Goal: Use online tool/utility: Utilize a website feature to perform a specific function

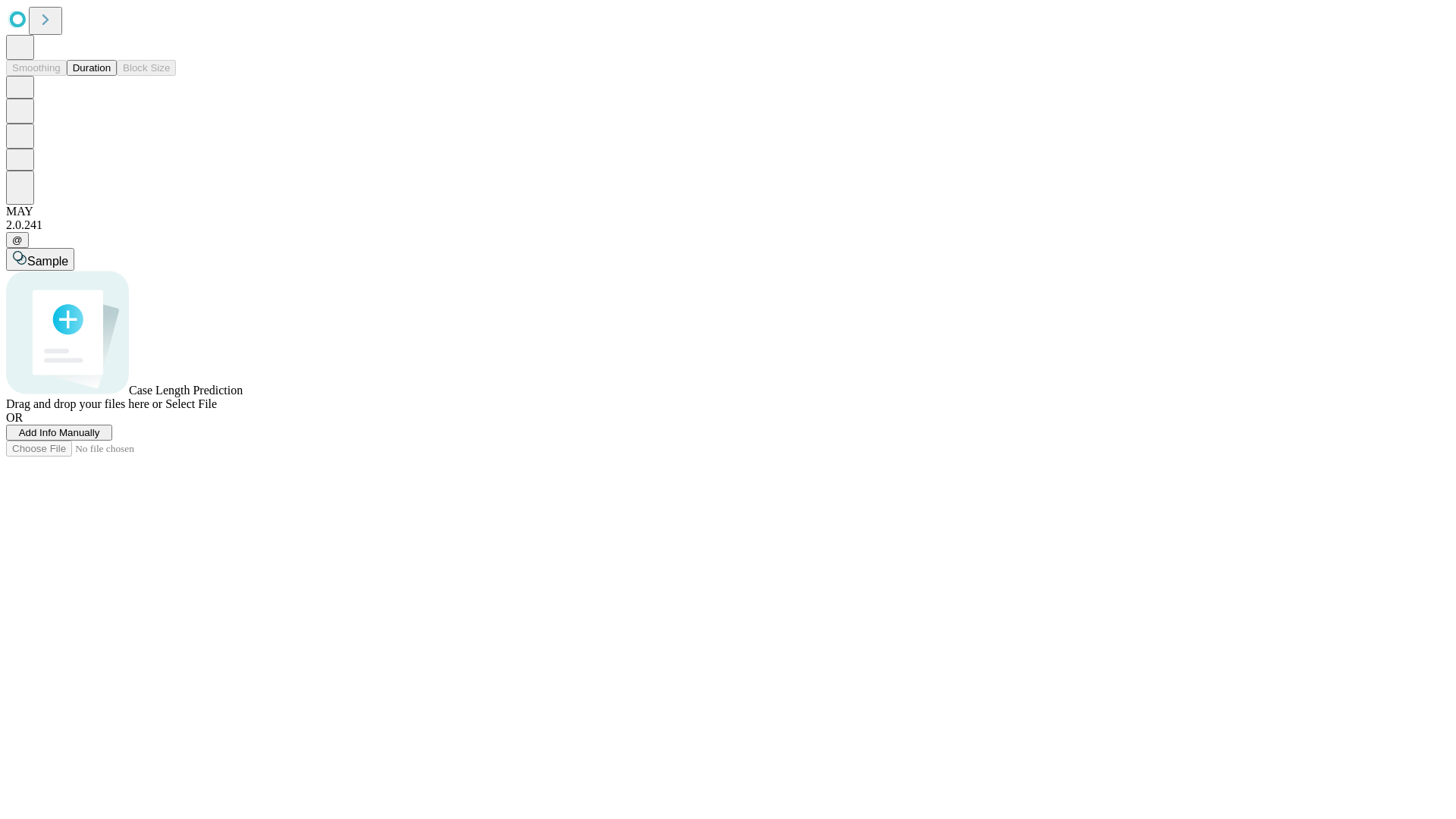
click at [110, 76] on button "Duration" at bounding box center [91, 67] width 50 height 16
click at [100, 438] on span "Add Info Manually" at bounding box center [60, 432] width 81 height 11
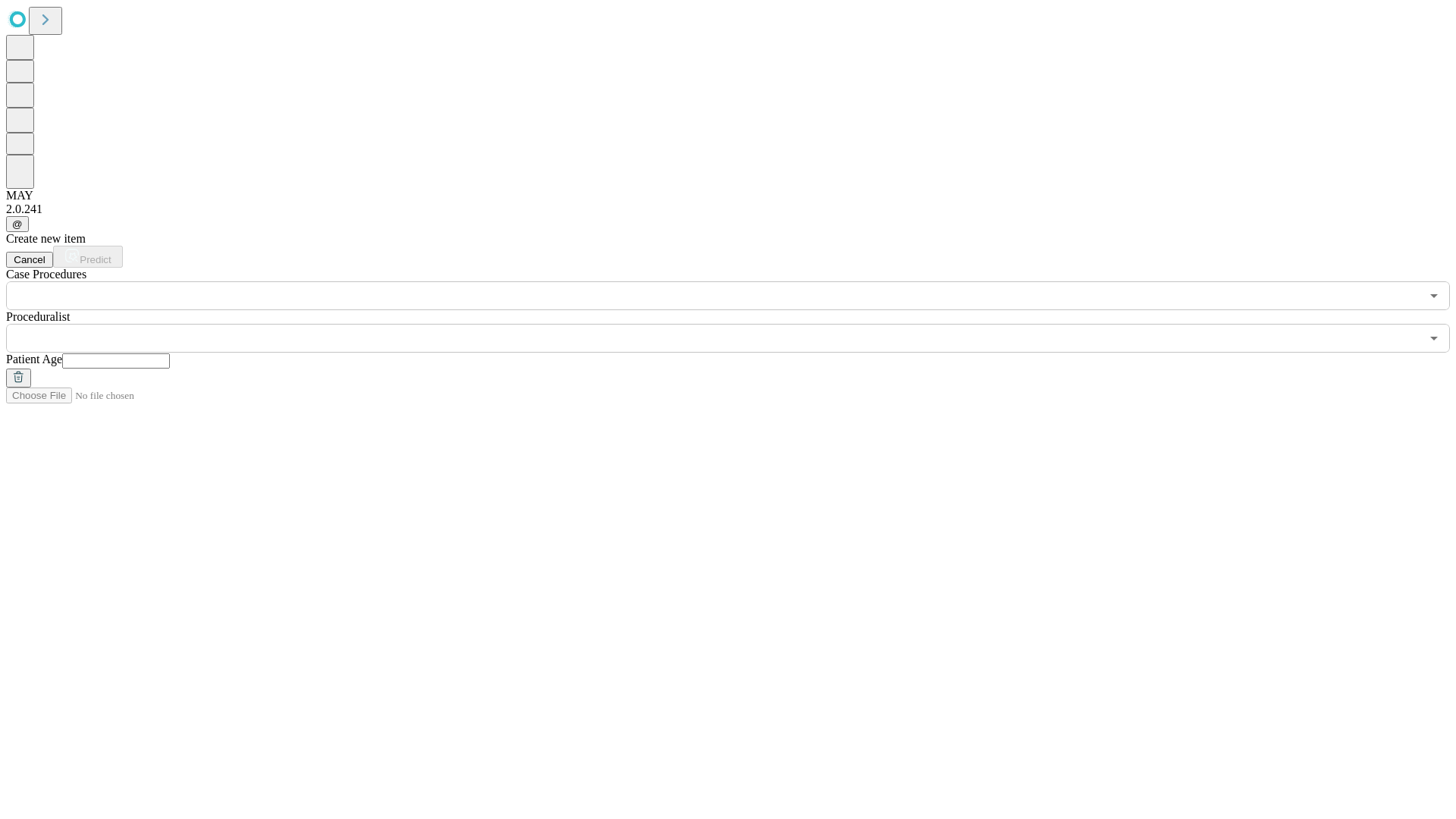
click at [170, 354] on input "text" at bounding box center [116, 362] width 108 height 16
type input "**"
click at [739, 324] on input "text" at bounding box center [713, 337] width 1415 height 28
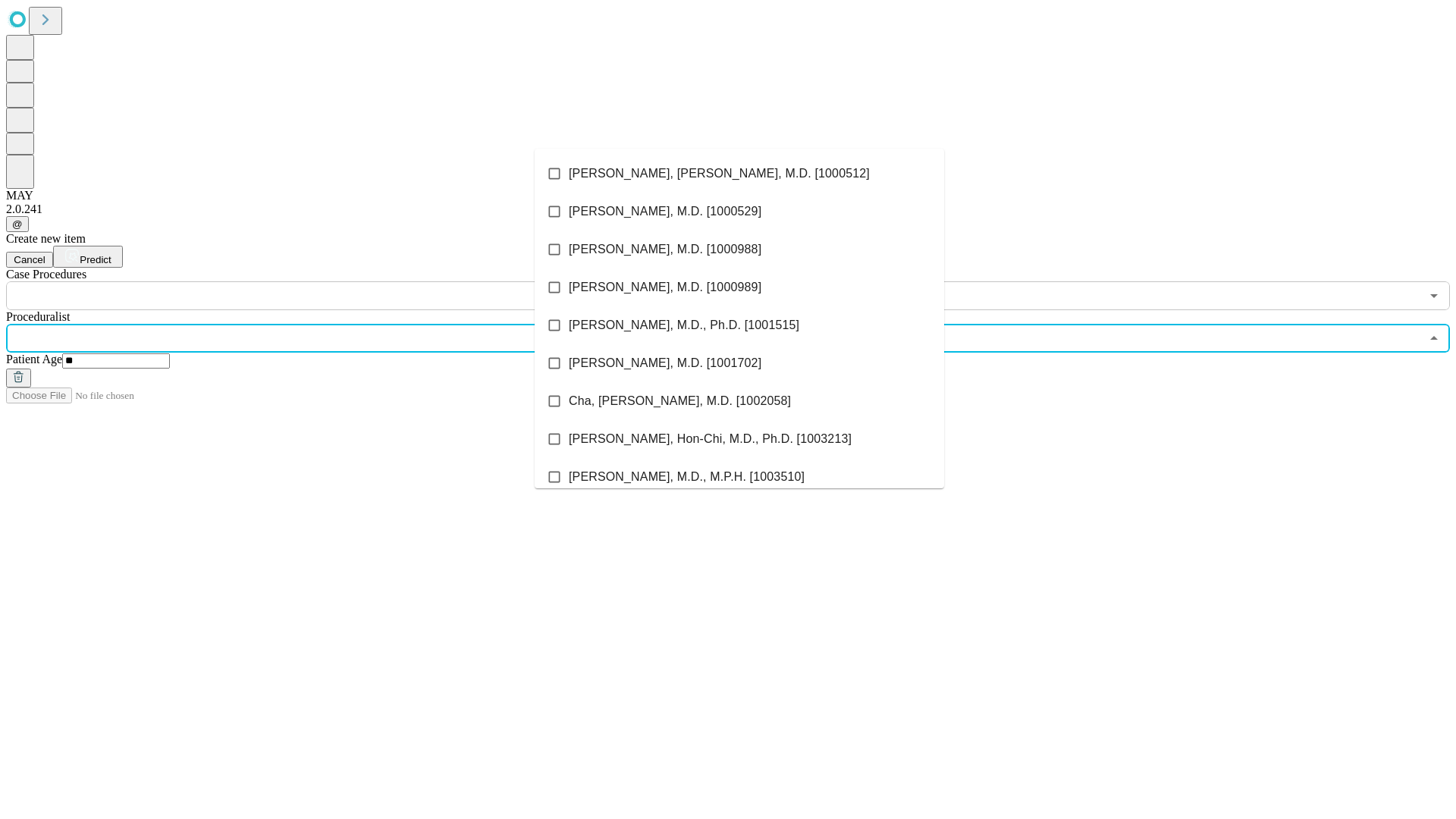
click at [740, 173] on li "[PERSON_NAME], [PERSON_NAME], M.D. [1000512]" at bounding box center [740, 173] width 410 height 38
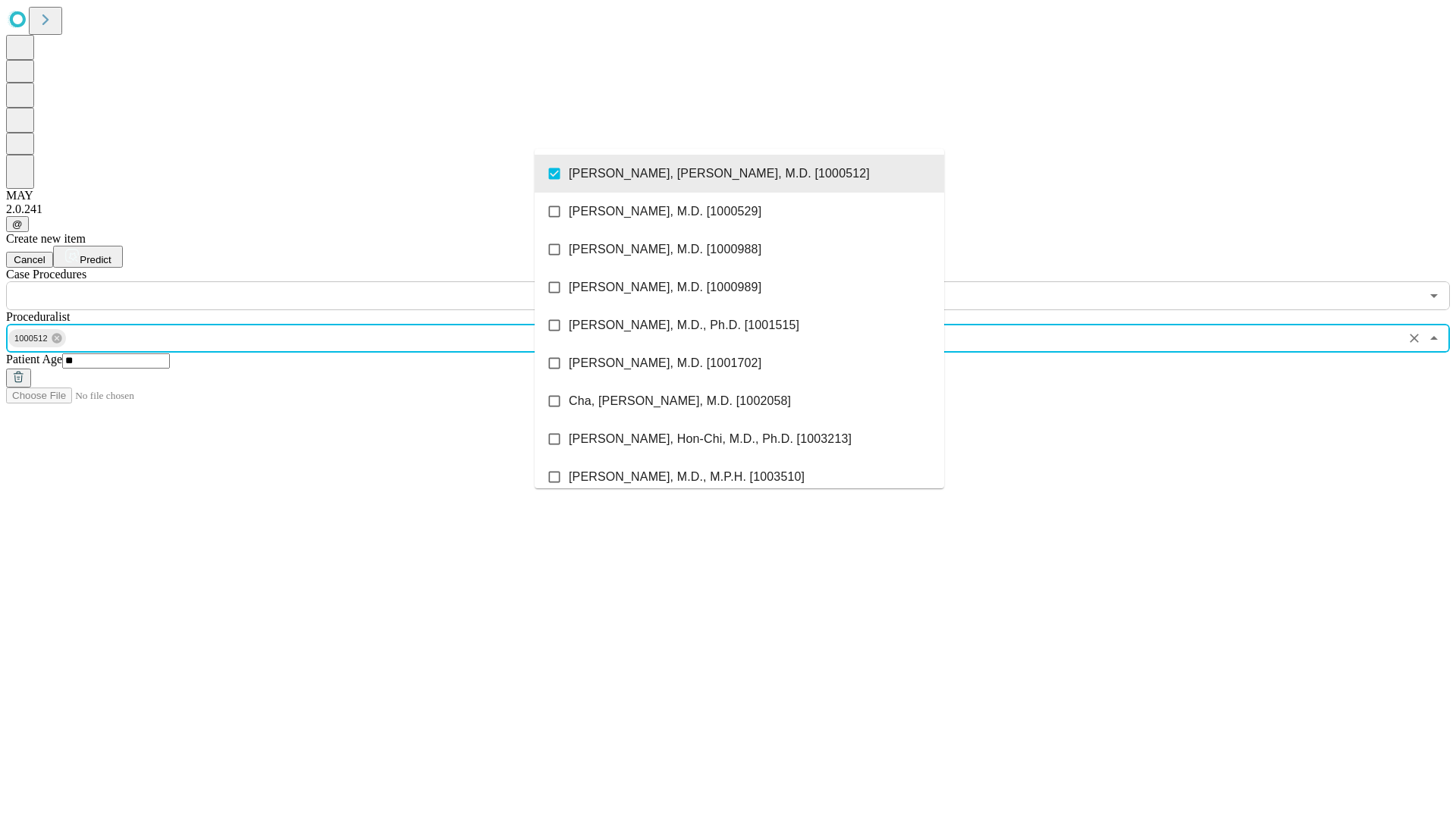
click at [318, 281] on input "text" at bounding box center [713, 295] width 1415 height 28
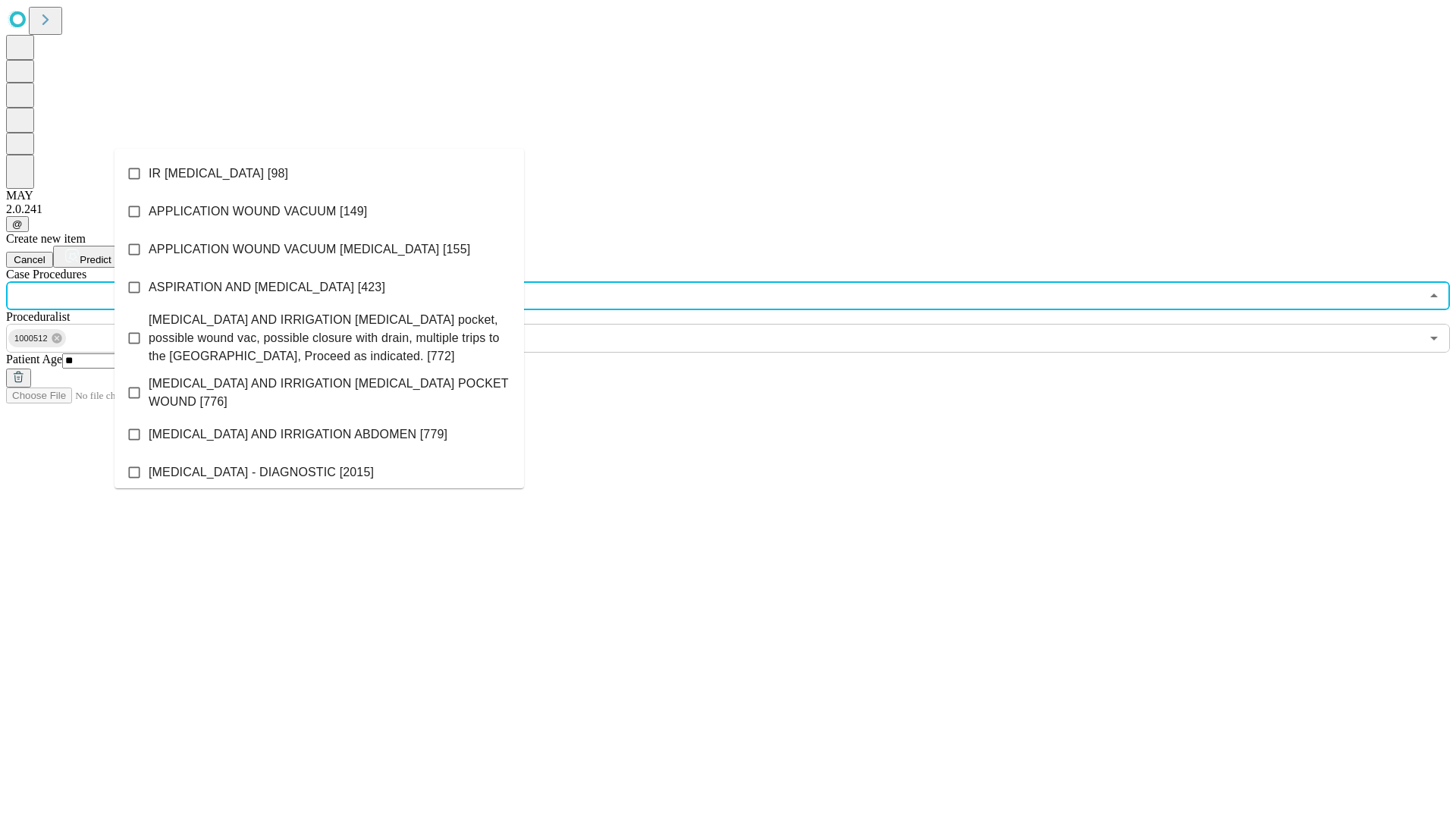
click at [319, 173] on li "IR [MEDICAL_DATA] [98]" at bounding box center [319, 173] width 410 height 38
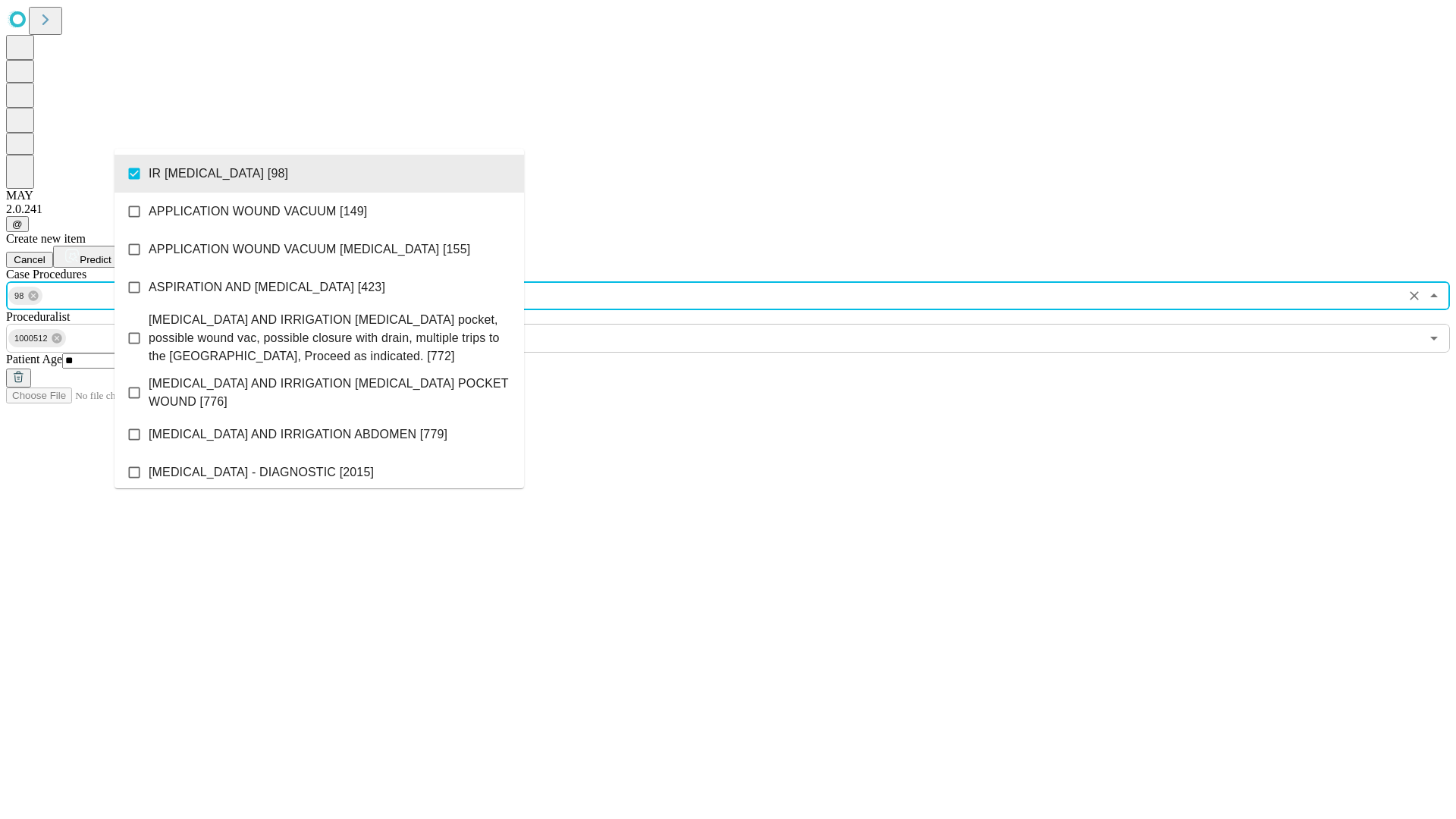
click at [110, 254] on span "Predict" at bounding box center [95, 259] width 31 height 11
